Goal: Complete application form

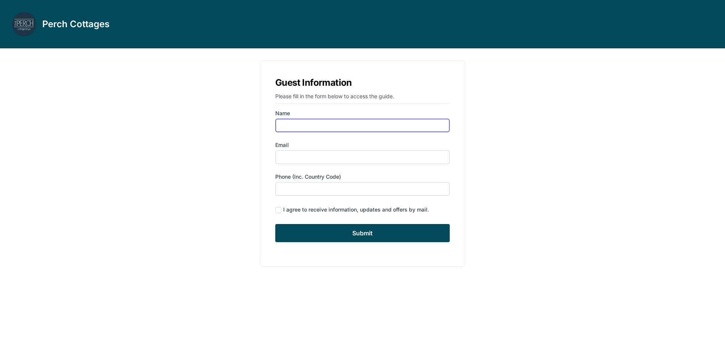
click at [297, 125] on input "Name" at bounding box center [362, 126] width 174 height 14
type input "[PERSON_NAME]"
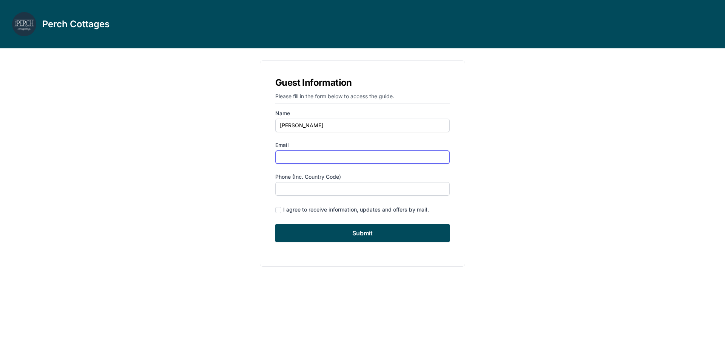
click at [301, 159] on input "Email" at bounding box center [362, 157] width 174 height 14
type input "[EMAIL_ADDRESS][DOMAIN_NAME]"
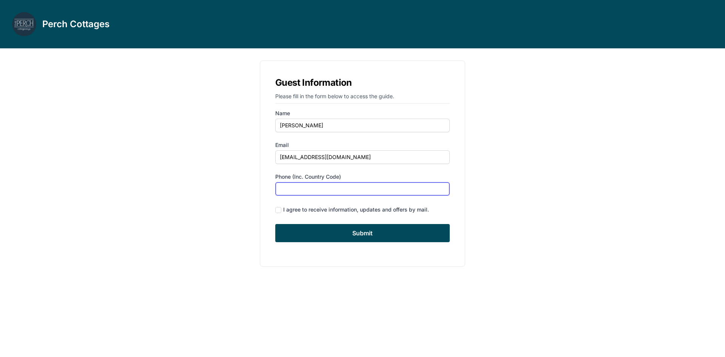
click at [311, 188] on input "Phone (inc. country code)" at bounding box center [362, 189] width 174 height 14
type input "6107305587"
click at [278, 209] on input "checkbox" at bounding box center [278, 210] width 6 height 6
checkbox input "false"
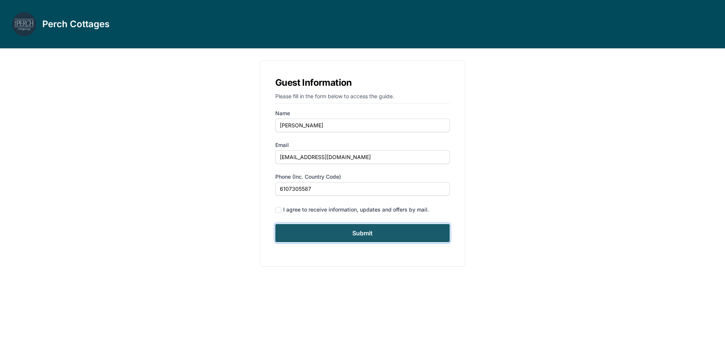
click at [328, 231] on input "Submit" at bounding box center [362, 233] width 174 height 18
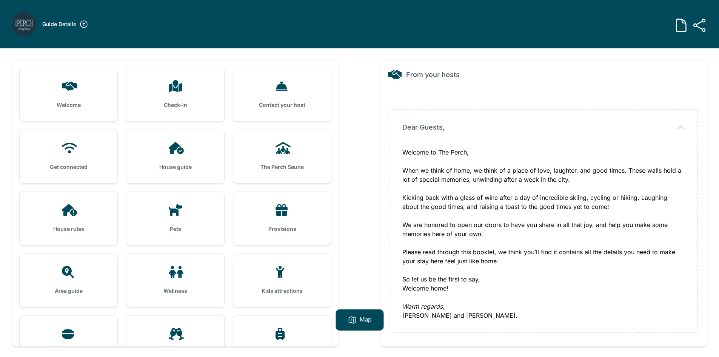
click at [68, 91] on icon at bounding box center [69, 86] width 18 height 12
click at [71, 98] on div "Welcome" at bounding box center [69, 94] width 98 height 53
click at [169, 99] on div "Check-in" at bounding box center [175, 94] width 98 height 53
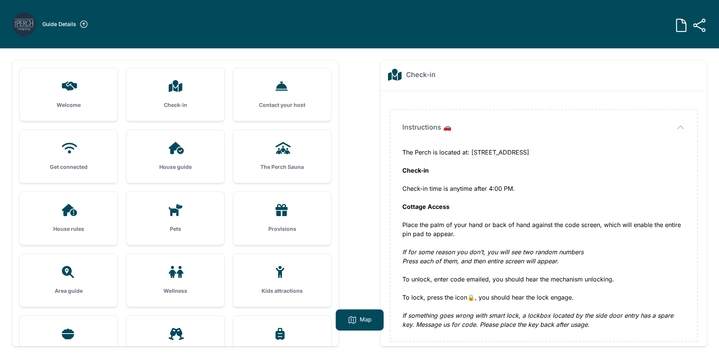
click at [298, 102] on h3 "Contact your host" at bounding box center [282, 105] width 74 height 8
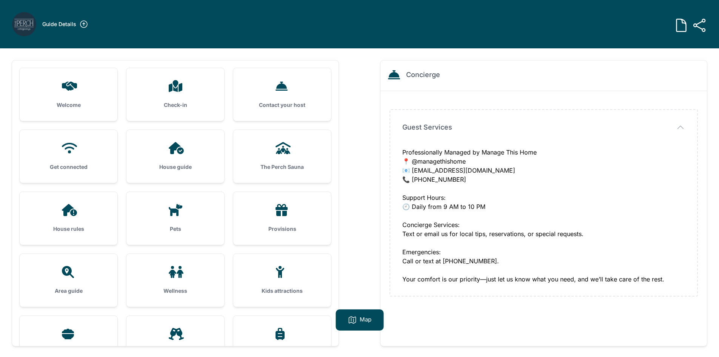
click at [73, 158] on div "Get connected" at bounding box center [69, 156] width 98 height 53
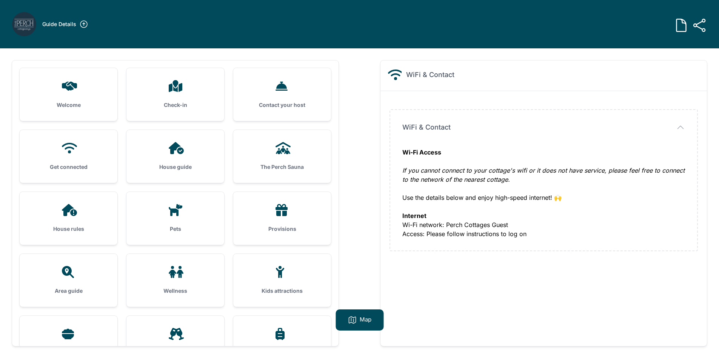
click at [83, 222] on div "House rules" at bounding box center [69, 218] width 98 height 53
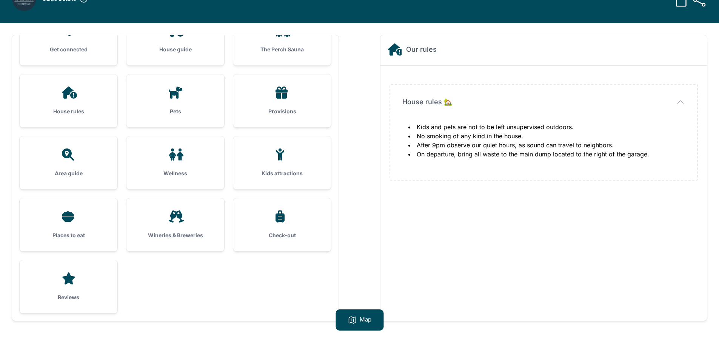
scroll to position [38, 0]
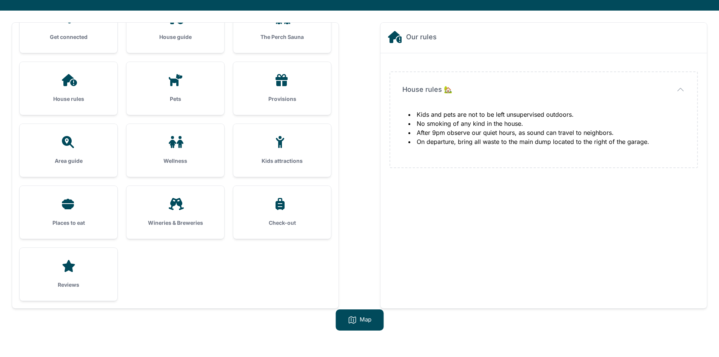
click at [86, 268] on div at bounding box center [69, 266] width 74 height 12
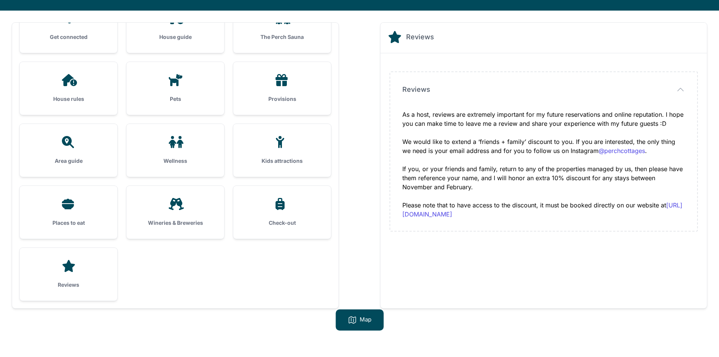
click at [274, 216] on div "Check-out" at bounding box center [282, 212] width 98 height 53
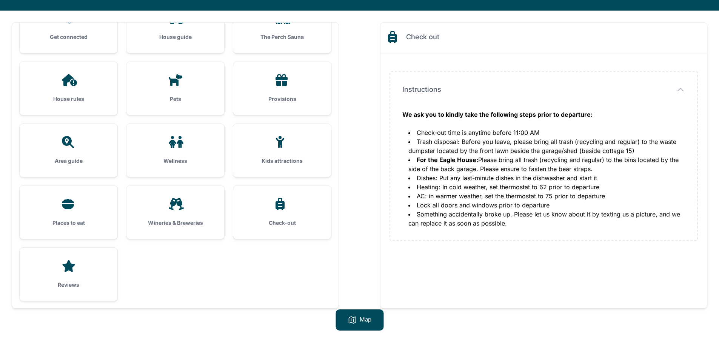
click at [185, 219] on h3 "Wineries & Breweries" at bounding box center [176, 223] width 74 height 8
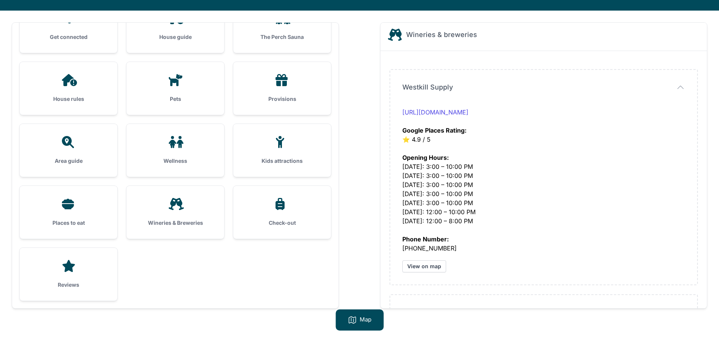
scroll to position [0, 0]
